Goal: Task Accomplishment & Management: Complete application form

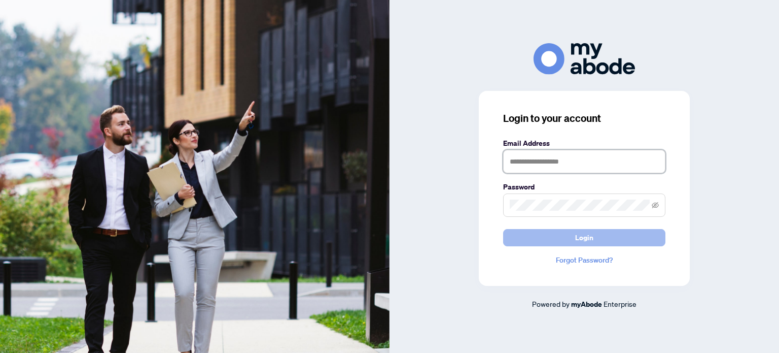
type input "**********"
click at [541, 239] on button "Login" at bounding box center [584, 237] width 162 height 17
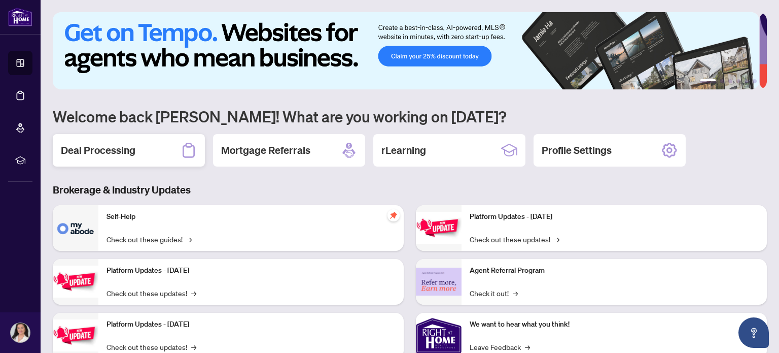
click at [147, 154] on div "Deal Processing" at bounding box center [129, 150] width 152 height 32
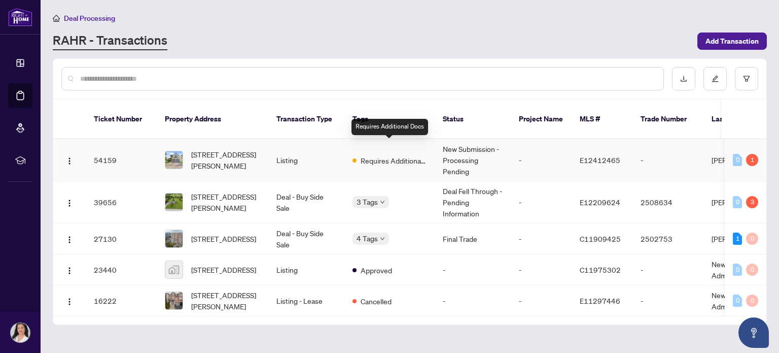
click at [412, 155] on span "Requires Additional Docs" at bounding box center [394, 160] width 66 height 11
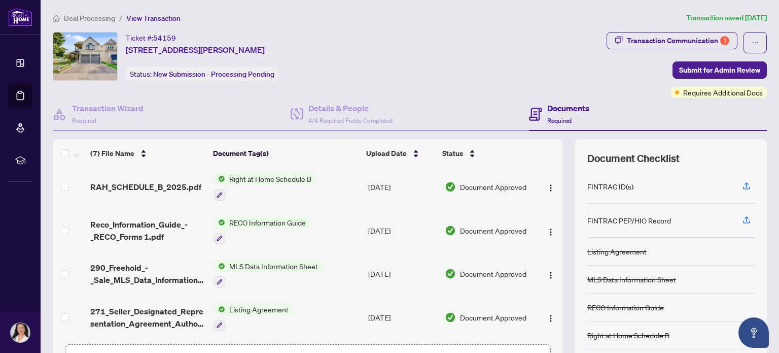
scroll to position [71, 0]
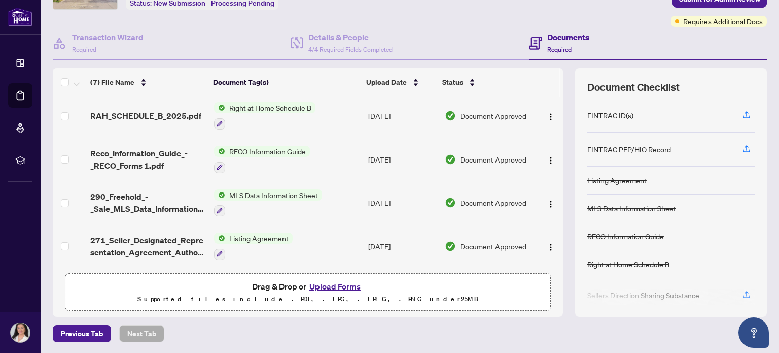
click at [338, 285] on button "Upload Forms" at bounding box center [334, 286] width 57 height 13
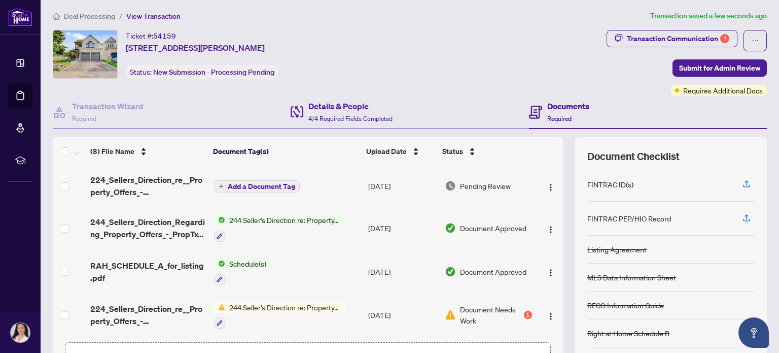
scroll to position [0, 0]
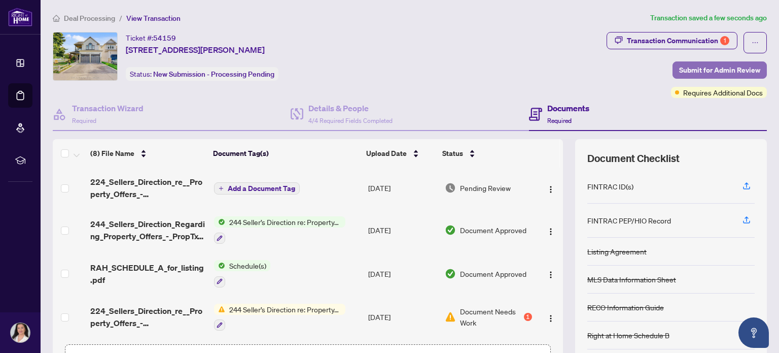
click at [693, 70] on span "Submit for Admin Review" at bounding box center [719, 70] width 81 height 16
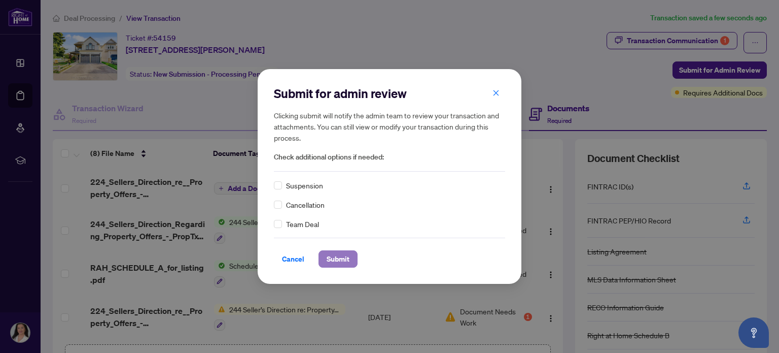
click at [341, 257] on span "Submit" at bounding box center [338, 259] width 23 height 16
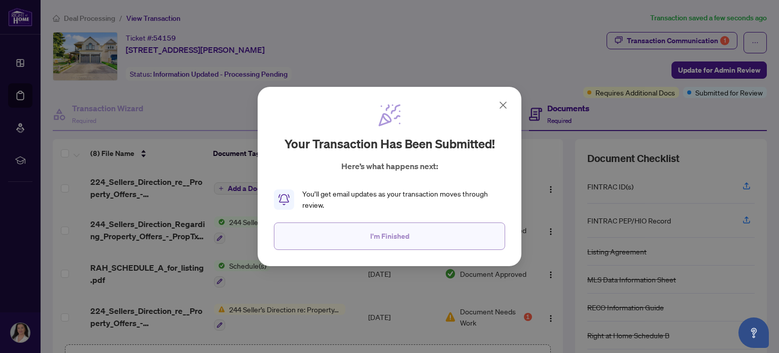
click at [382, 238] on span "I'm Finished" at bounding box center [389, 236] width 39 height 16
